Goal: Find contact information: Find contact information

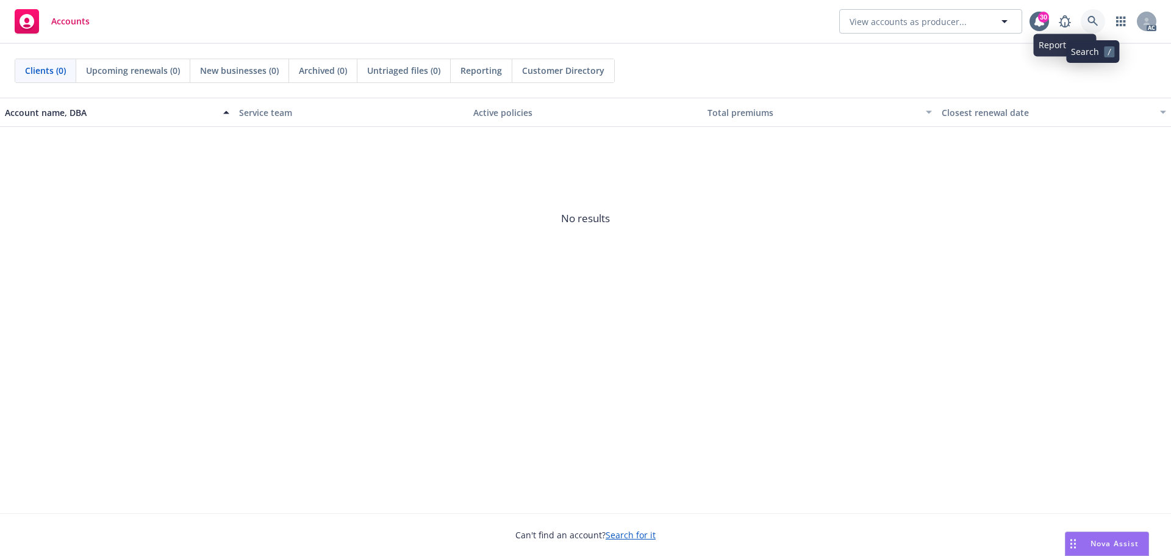
click at [1089, 22] on icon at bounding box center [1092, 21] width 11 height 11
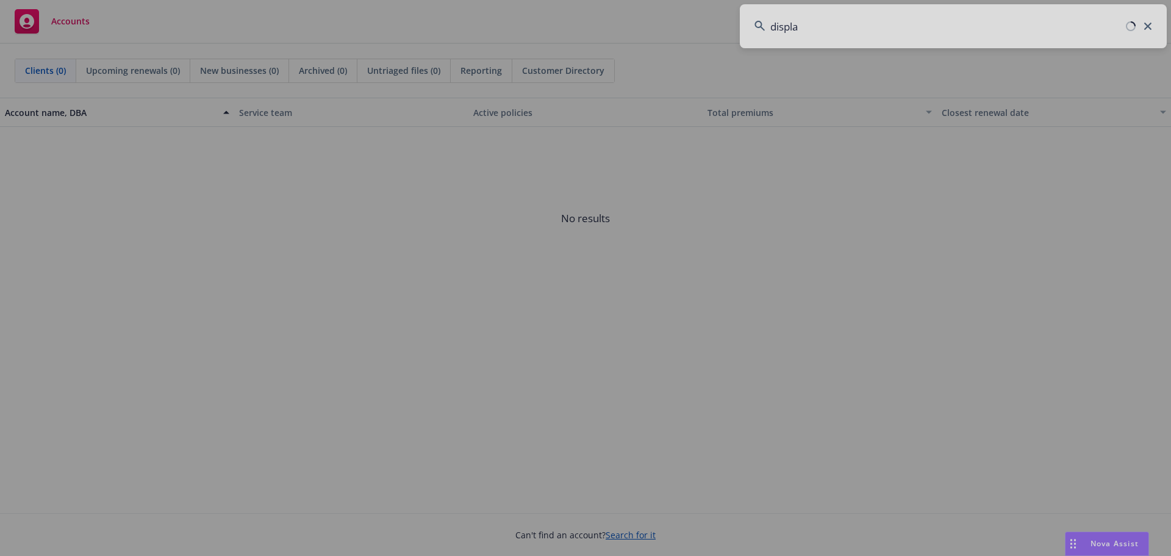
type input "displai"
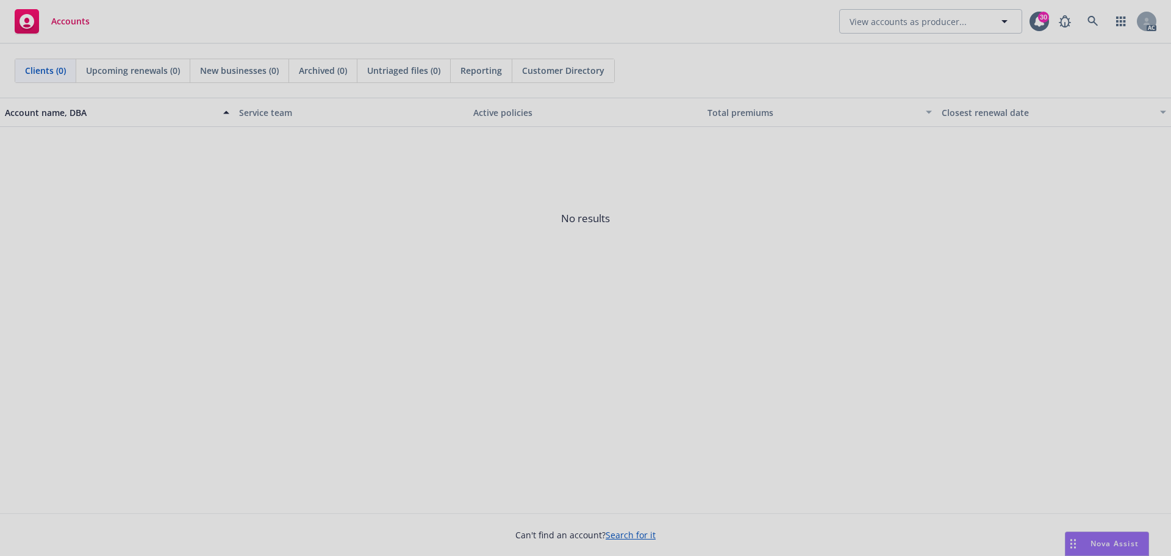
click at [937, 72] on div at bounding box center [585, 278] width 1171 height 556
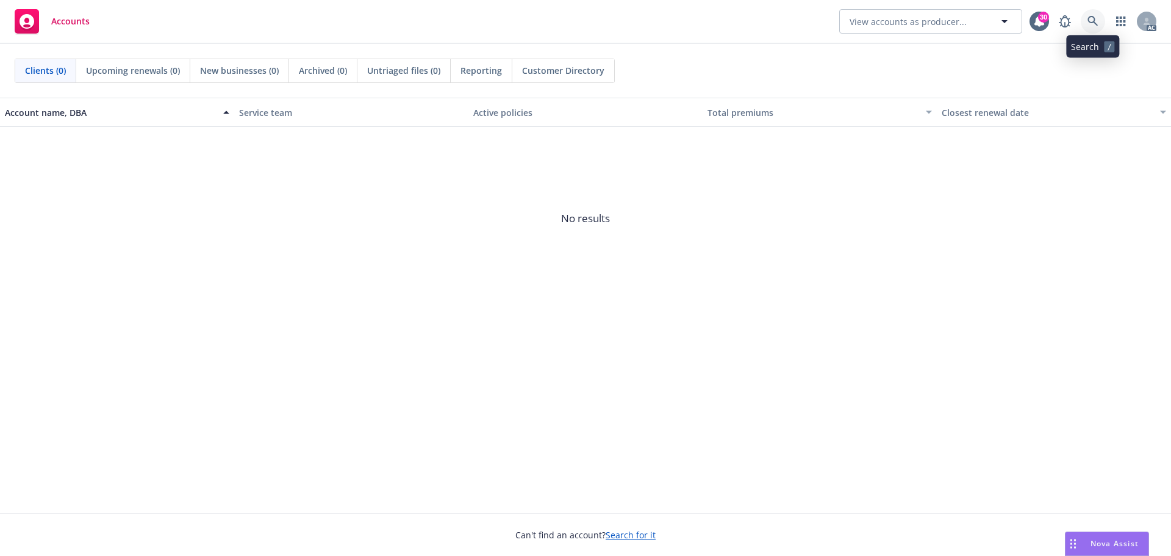
click at [1092, 23] on icon at bounding box center [1092, 21] width 10 height 10
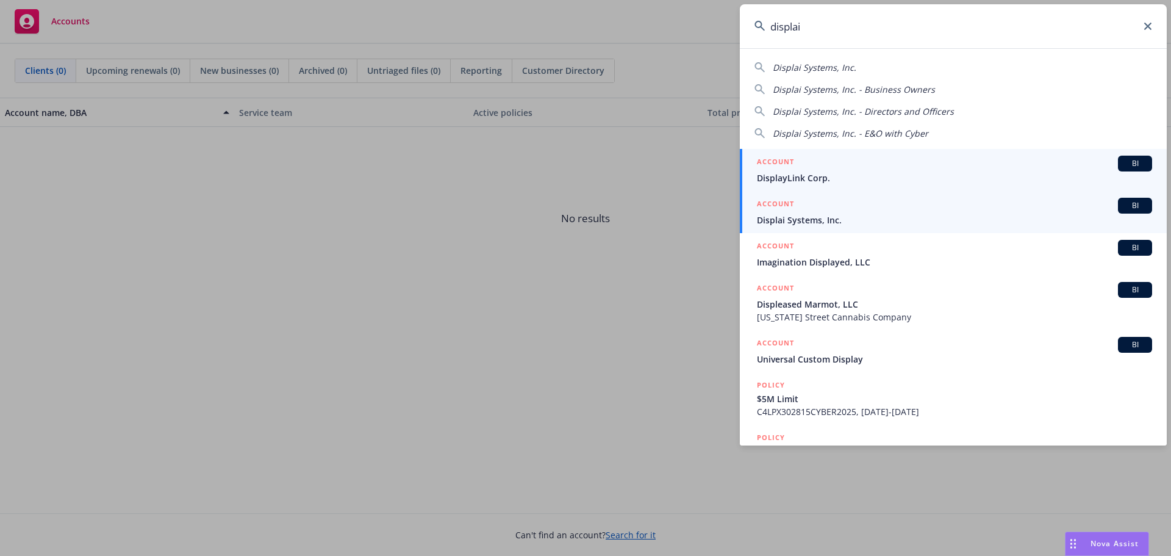
type input "displai"
click at [823, 219] on span "Displai Systems, Inc." at bounding box center [954, 219] width 395 height 13
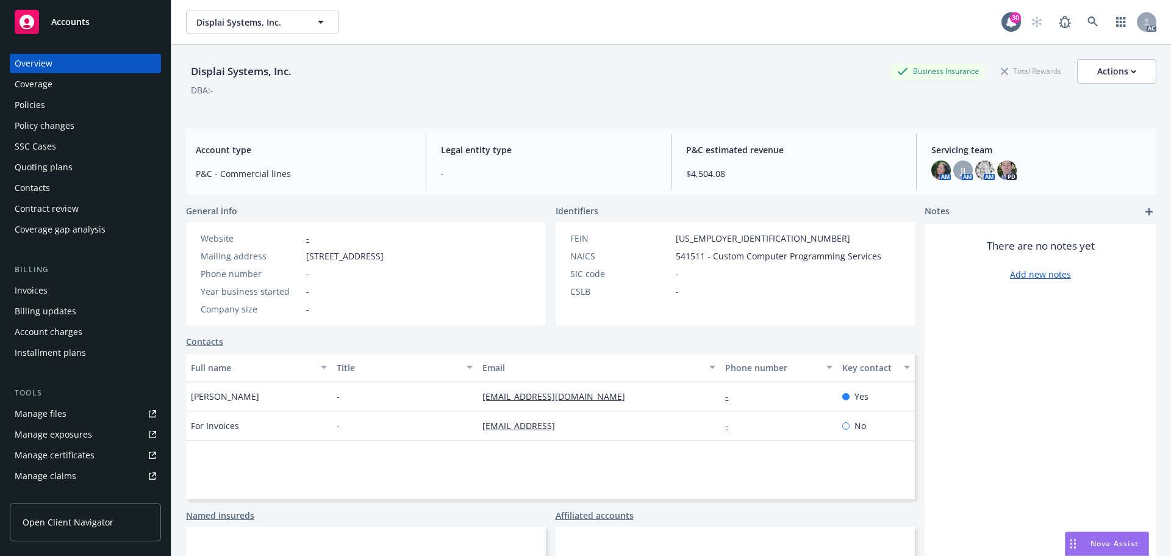
click at [1027, 166] on div "AM [PERSON_NAME] AM AM PD" at bounding box center [1038, 170] width 215 height 20
click at [958, 151] on span "Servicing team" at bounding box center [1038, 149] width 215 height 13
click at [937, 166] on img at bounding box center [941, 170] width 20 height 20
click at [961, 171] on span "JJ" at bounding box center [963, 170] width 5 height 13
click at [936, 167] on img at bounding box center [941, 170] width 20 height 20
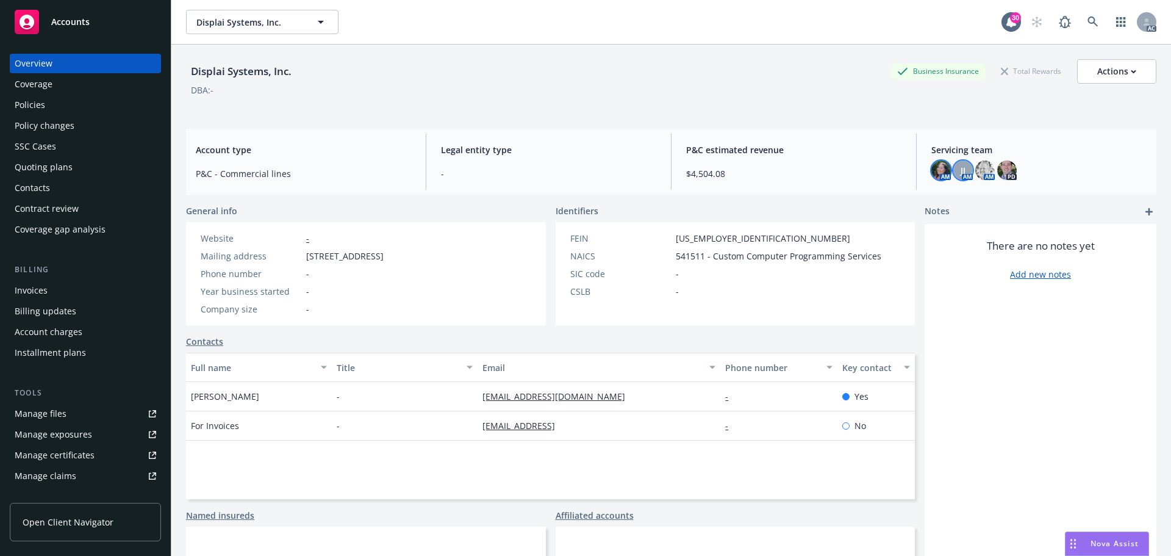
click at [964, 167] on div "JJ" at bounding box center [963, 170] width 20 height 20
click at [976, 167] on img at bounding box center [985, 170] width 20 height 20
click at [997, 166] on img at bounding box center [1007, 170] width 20 height 20
click at [953, 166] on div "JJ" at bounding box center [963, 170] width 20 height 20
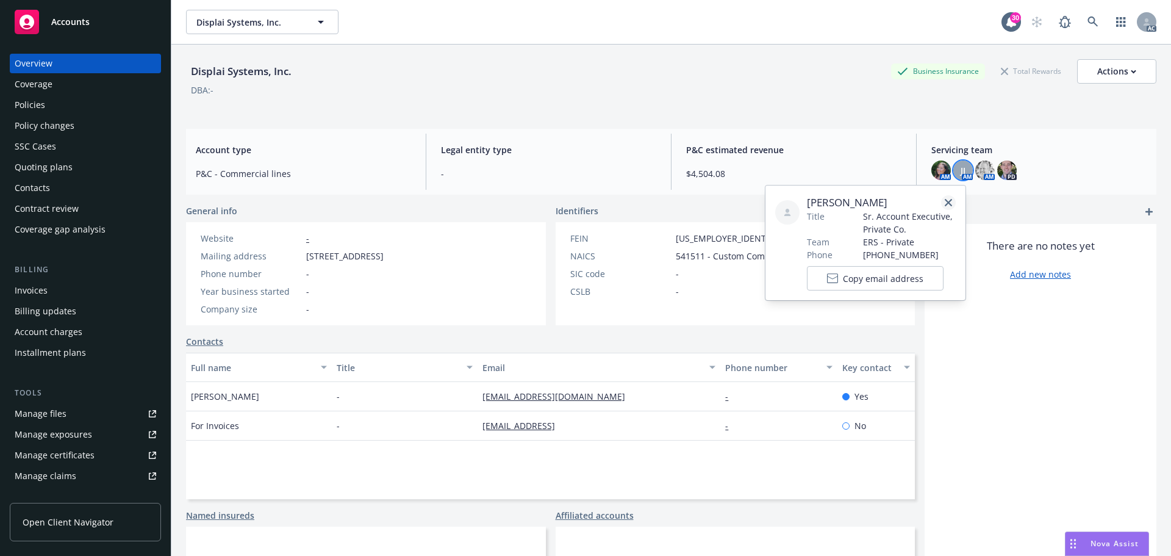
click at [948, 203] on icon "close" at bounding box center [948, 202] width 7 height 7
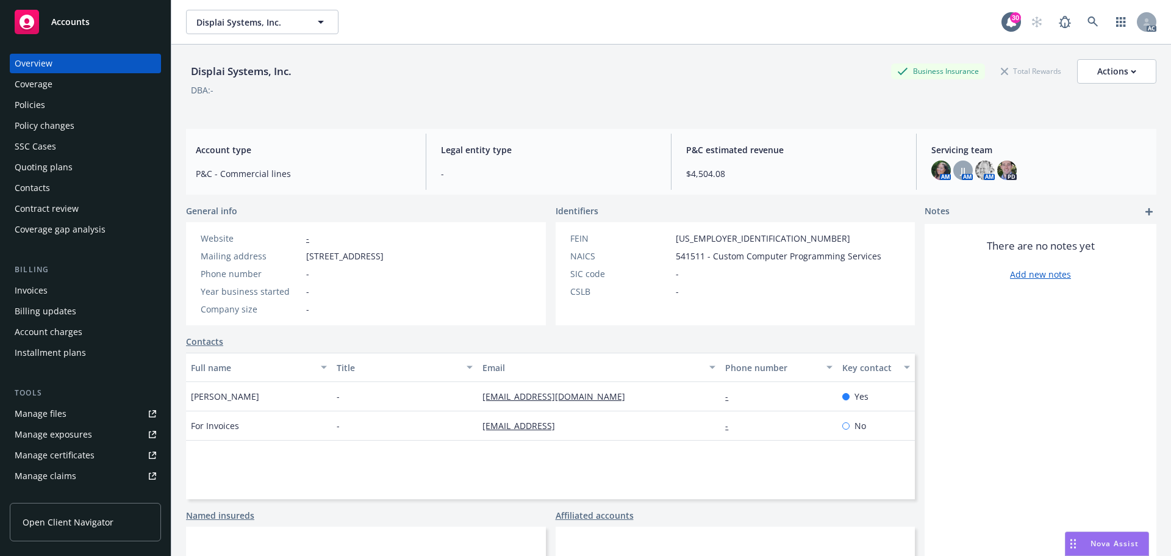
click at [68, 182] on div "Contacts" at bounding box center [85, 188] width 141 height 20
